Goal: Task Accomplishment & Management: Manage account settings

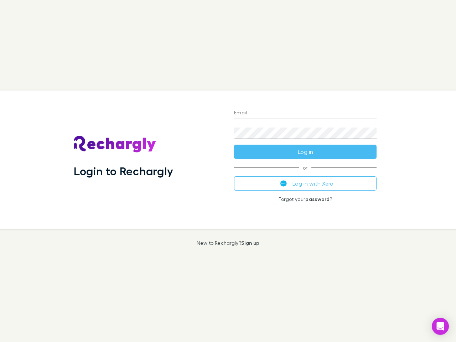
click at [228, 171] on div "Login to Rechargly" at bounding box center [148, 160] width 160 height 138
click at [305, 113] on input "Email" at bounding box center [305, 113] width 143 height 11
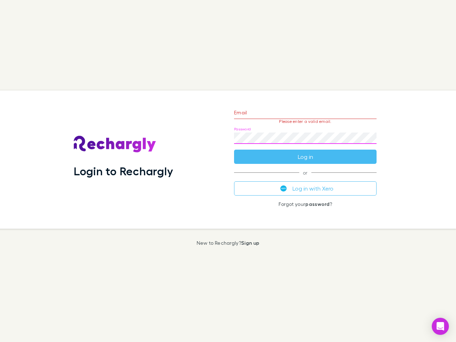
click at [305, 152] on form "Email Please enter a valid email. Password Log in" at bounding box center [305, 133] width 143 height 62
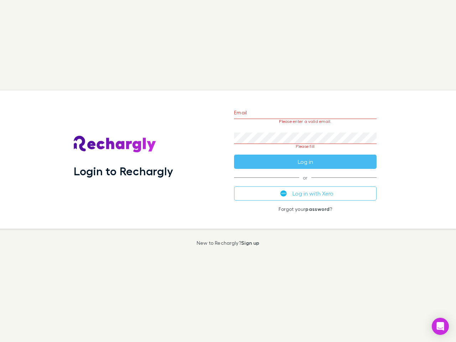
click at [305, 184] on div "Email Please enter a valid email. Password Please fill Log in or Log in with Xe…" at bounding box center [305, 160] width 154 height 138
click at [440, 326] on icon "Open Intercom Messenger" at bounding box center [440, 326] width 7 height 9
